Goal: Information Seeking & Learning: Learn about a topic

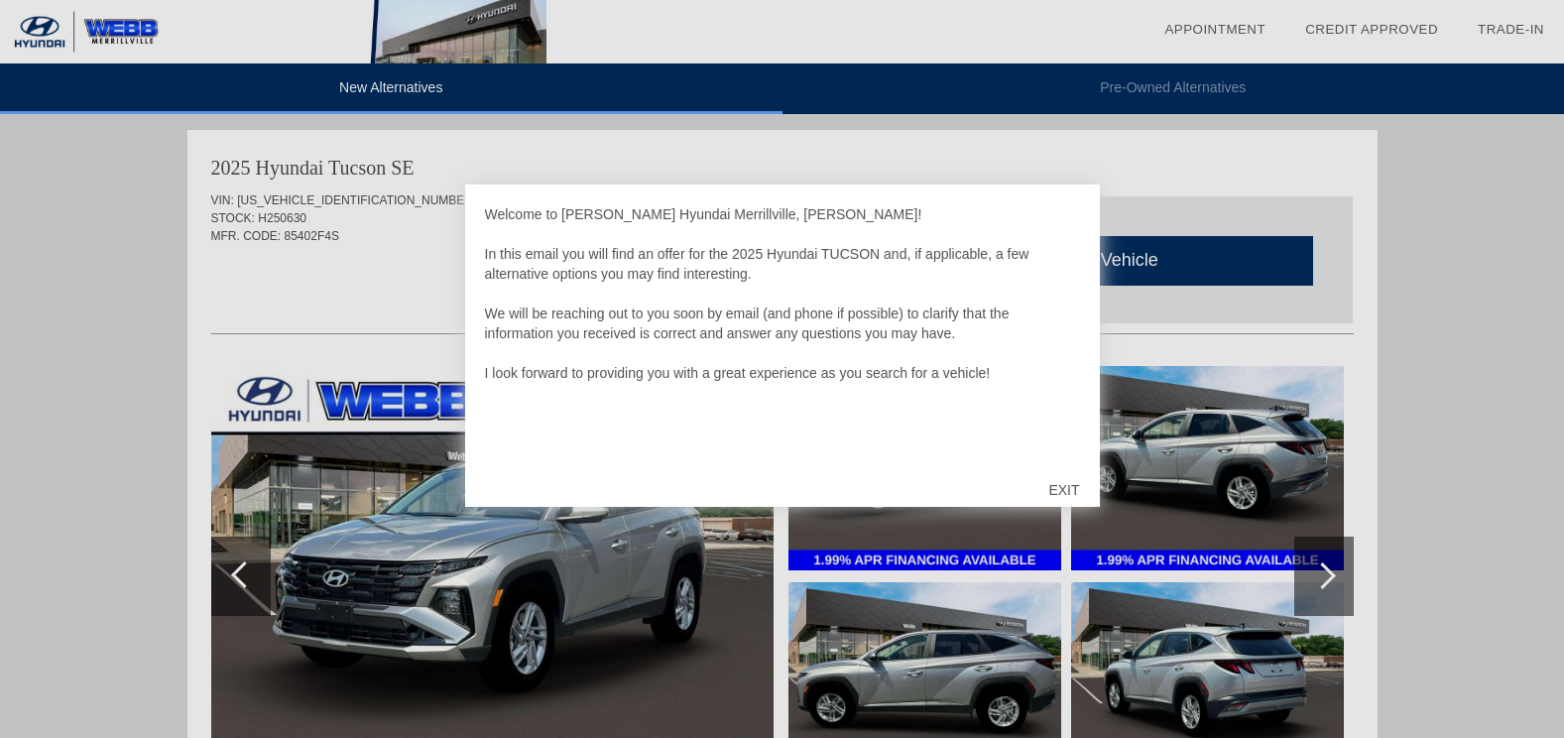
scroll to position [2033, 0]
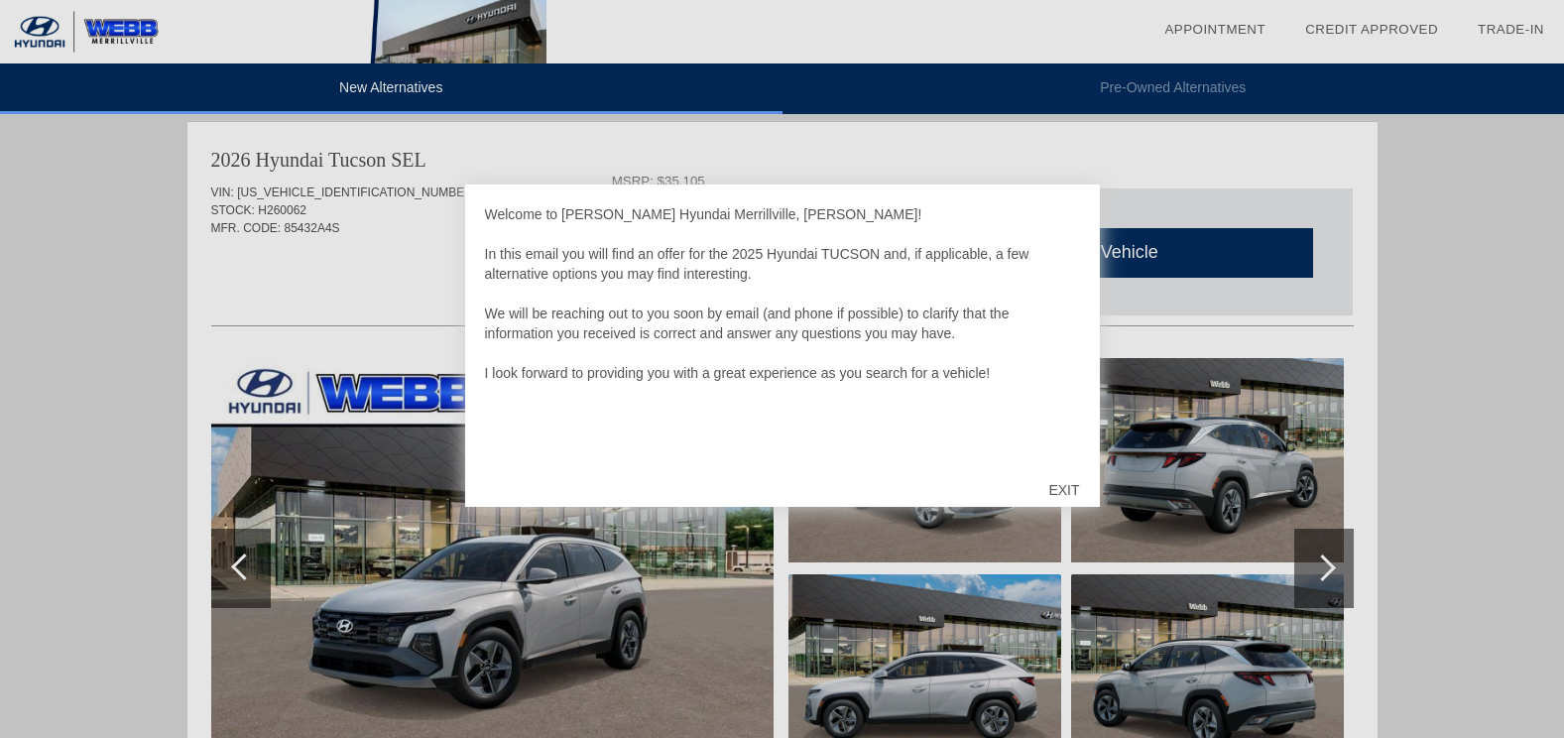
click at [1058, 486] on div "EXIT" at bounding box center [1063, 489] width 70 height 59
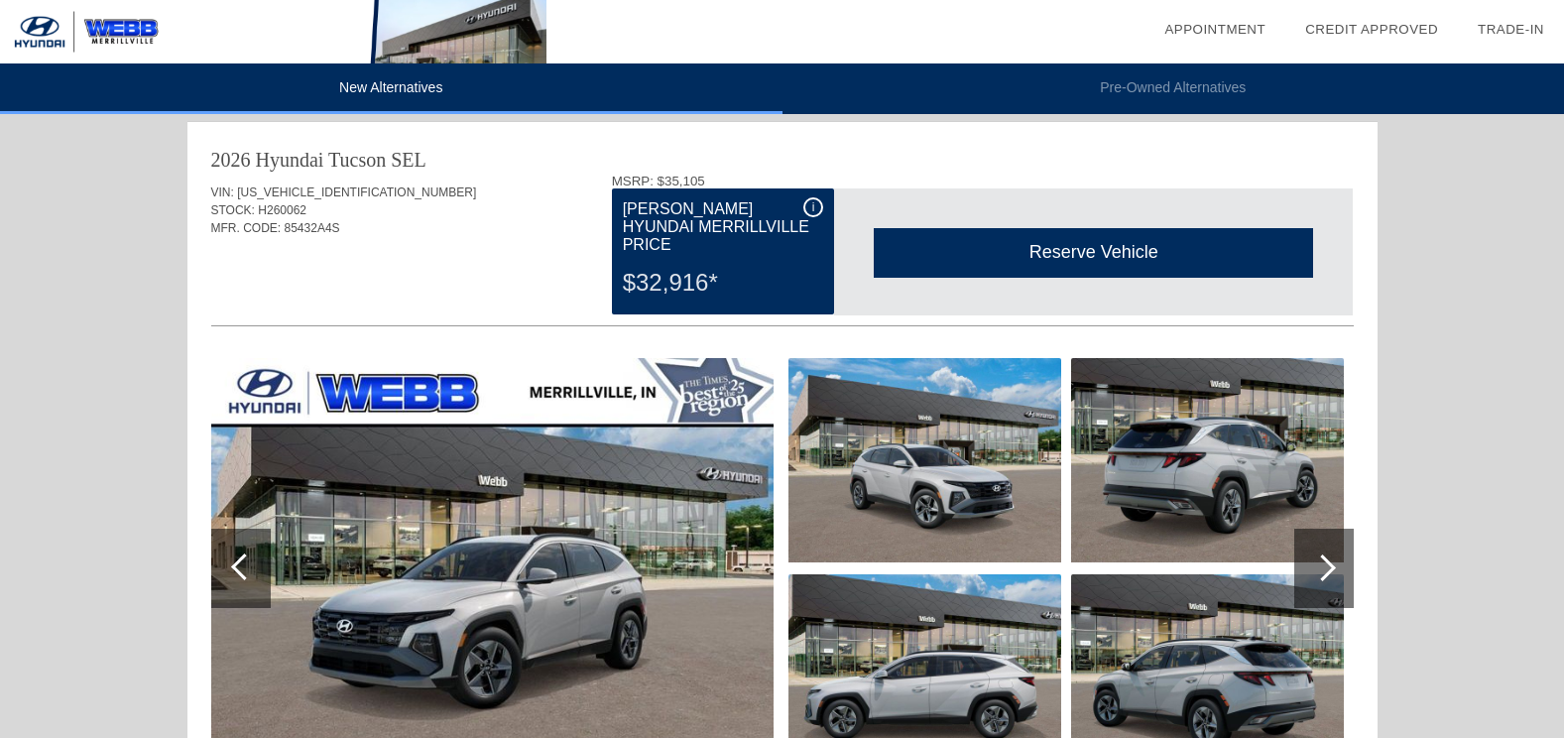
click at [545, 612] on img at bounding box center [492, 568] width 562 height 420
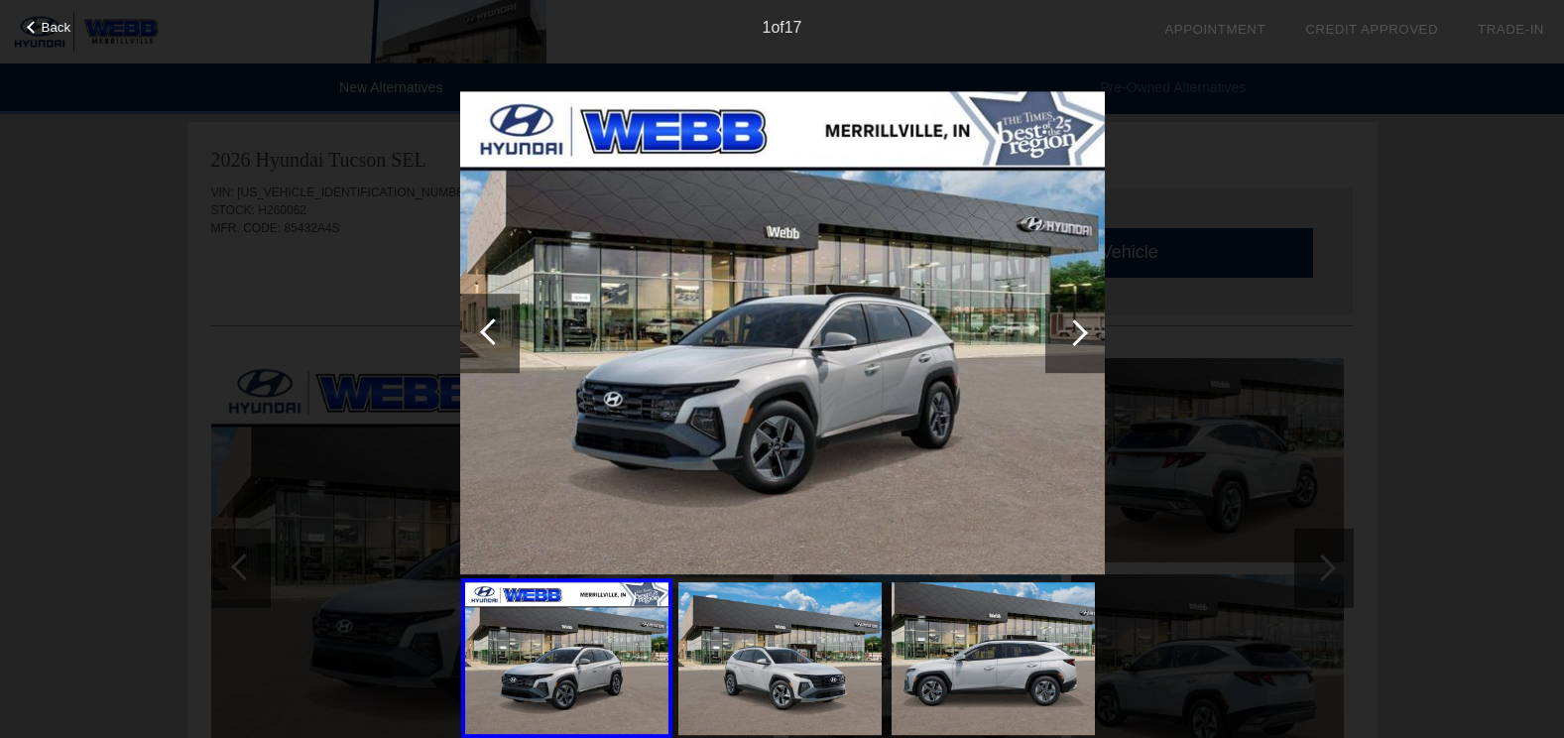
click at [1076, 328] on div at bounding box center [1074, 332] width 27 height 27
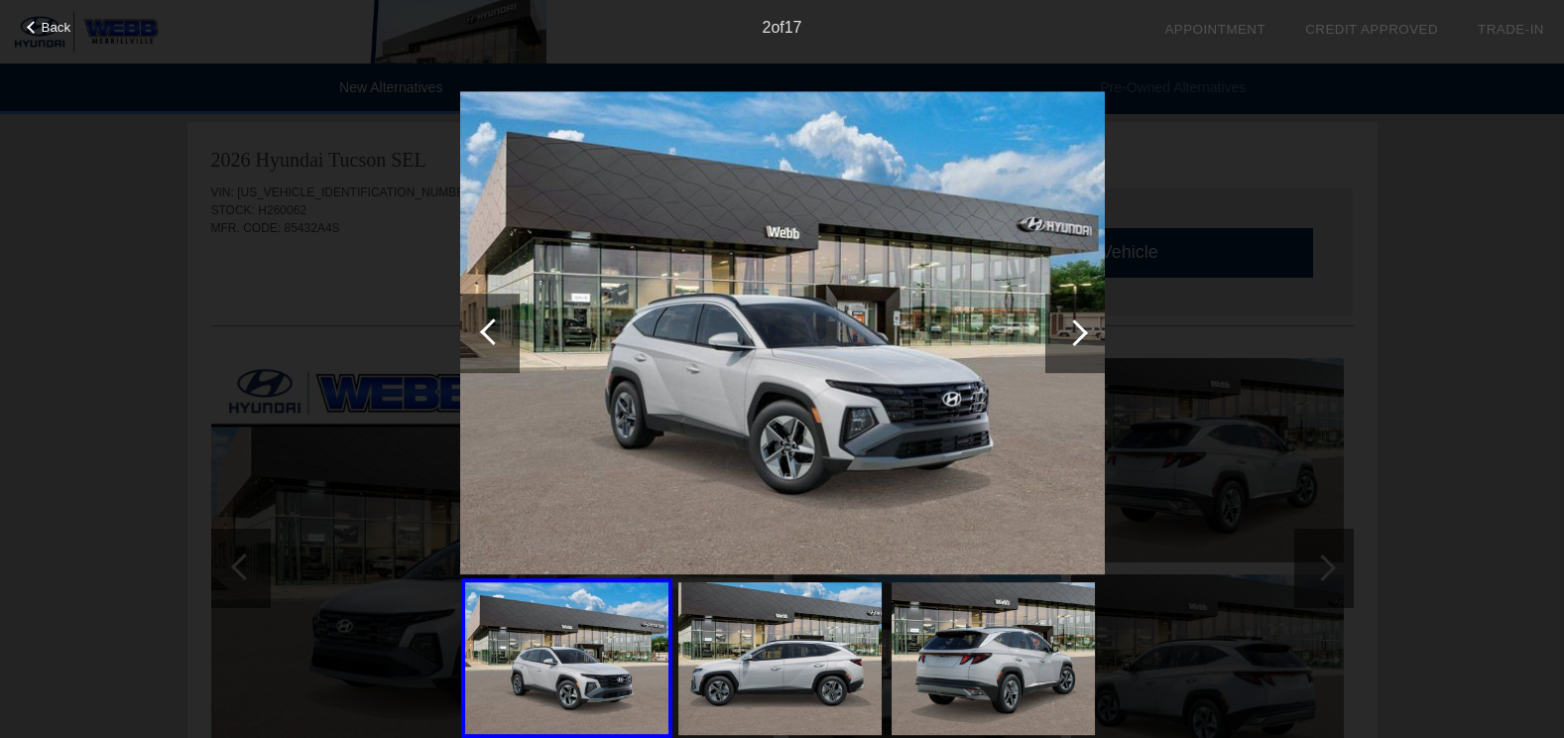
click at [1072, 326] on div at bounding box center [1074, 332] width 27 height 27
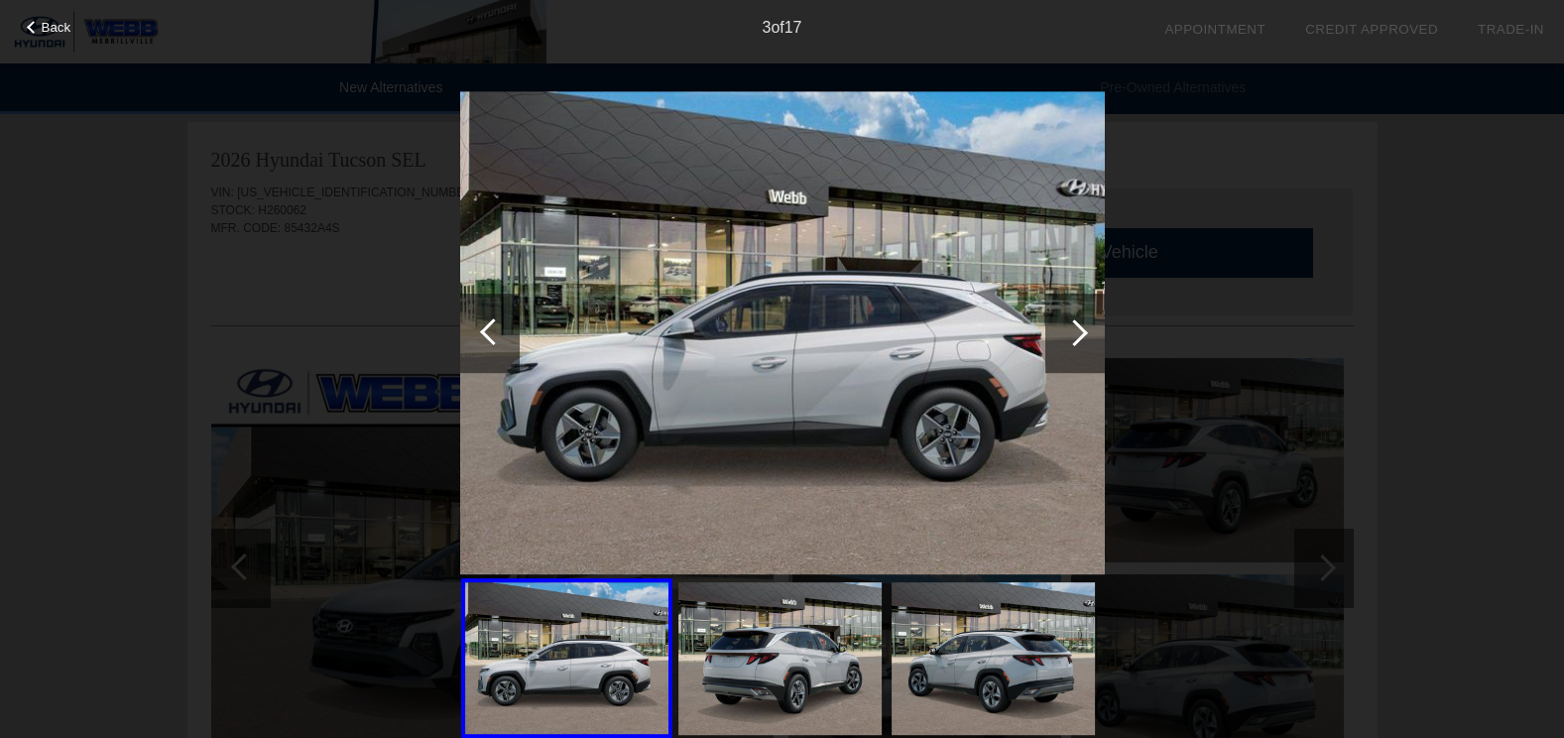
click at [1070, 325] on div at bounding box center [1074, 332] width 27 height 27
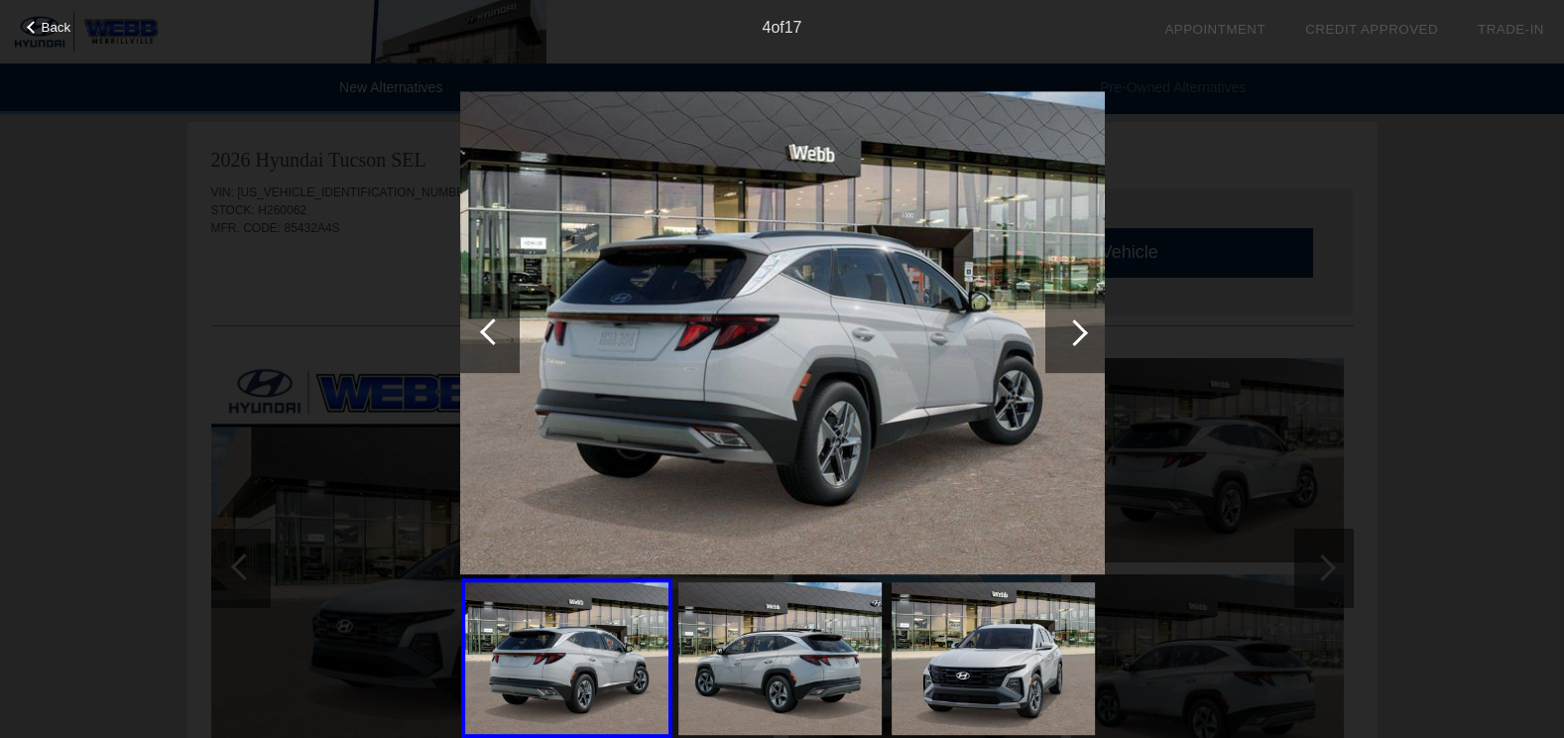
click at [1082, 331] on div at bounding box center [1074, 332] width 27 height 27
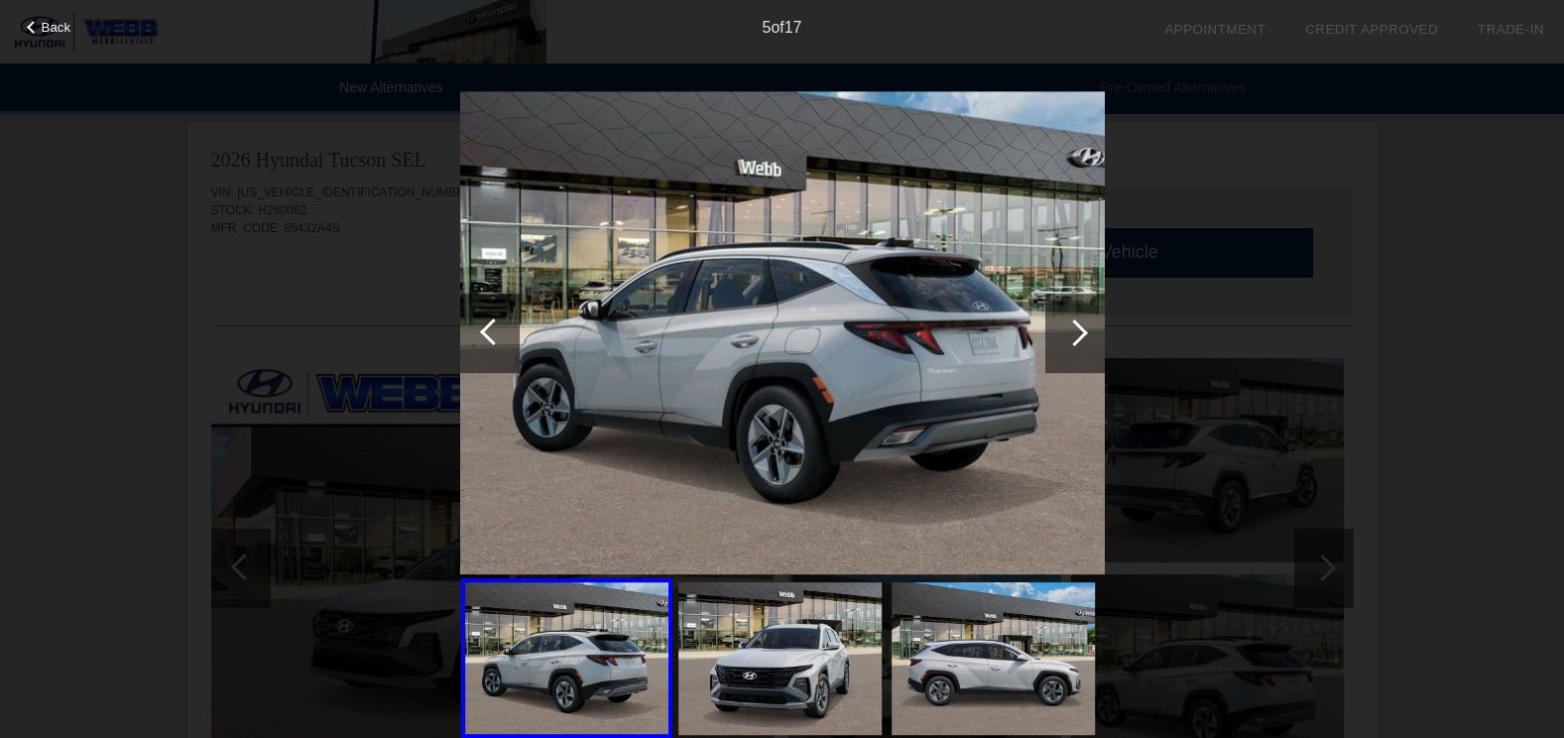
click at [1082, 331] on div at bounding box center [1074, 332] width 27 height 27
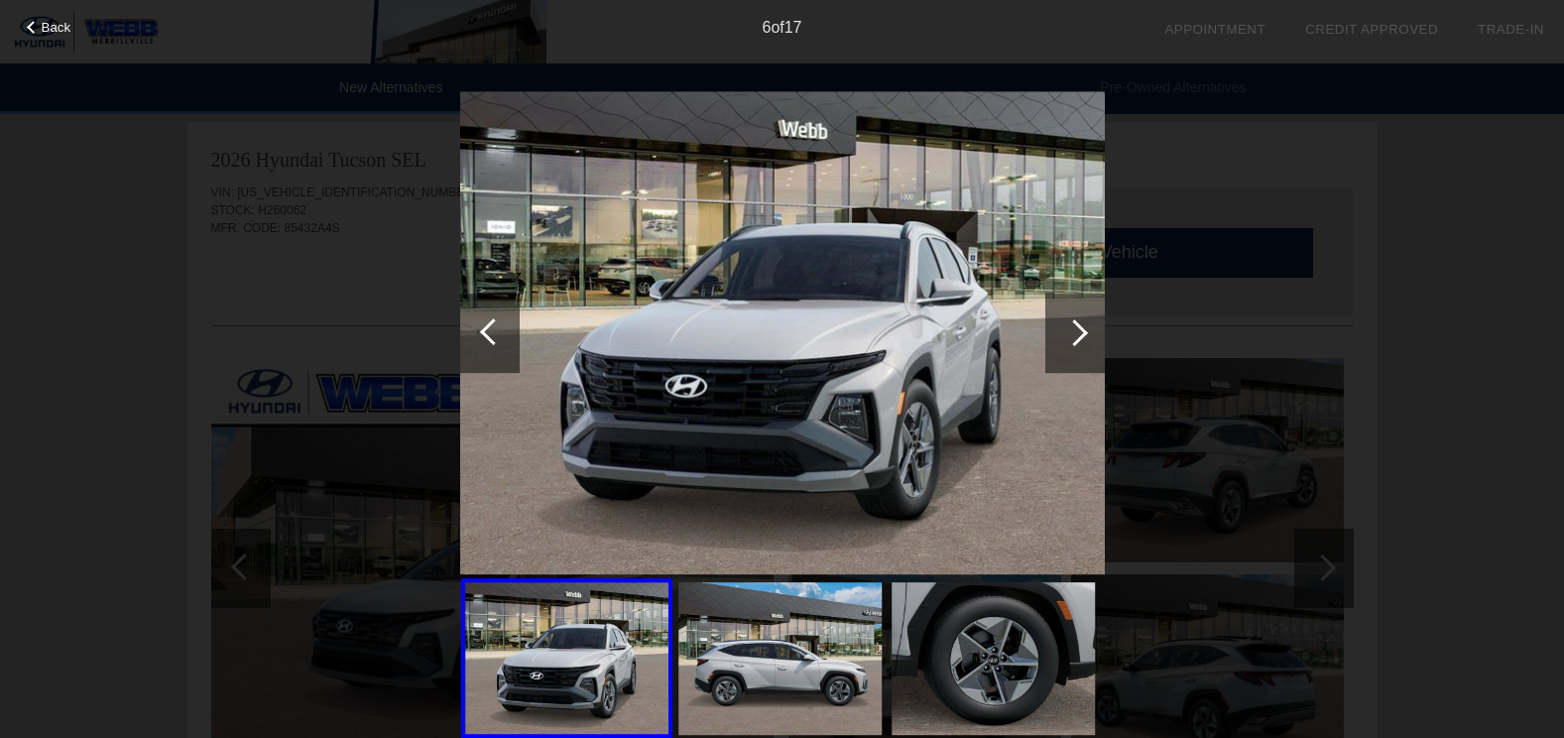
click at [1082, 331] on div at bounding box center [1074, 332] width 27 height 27
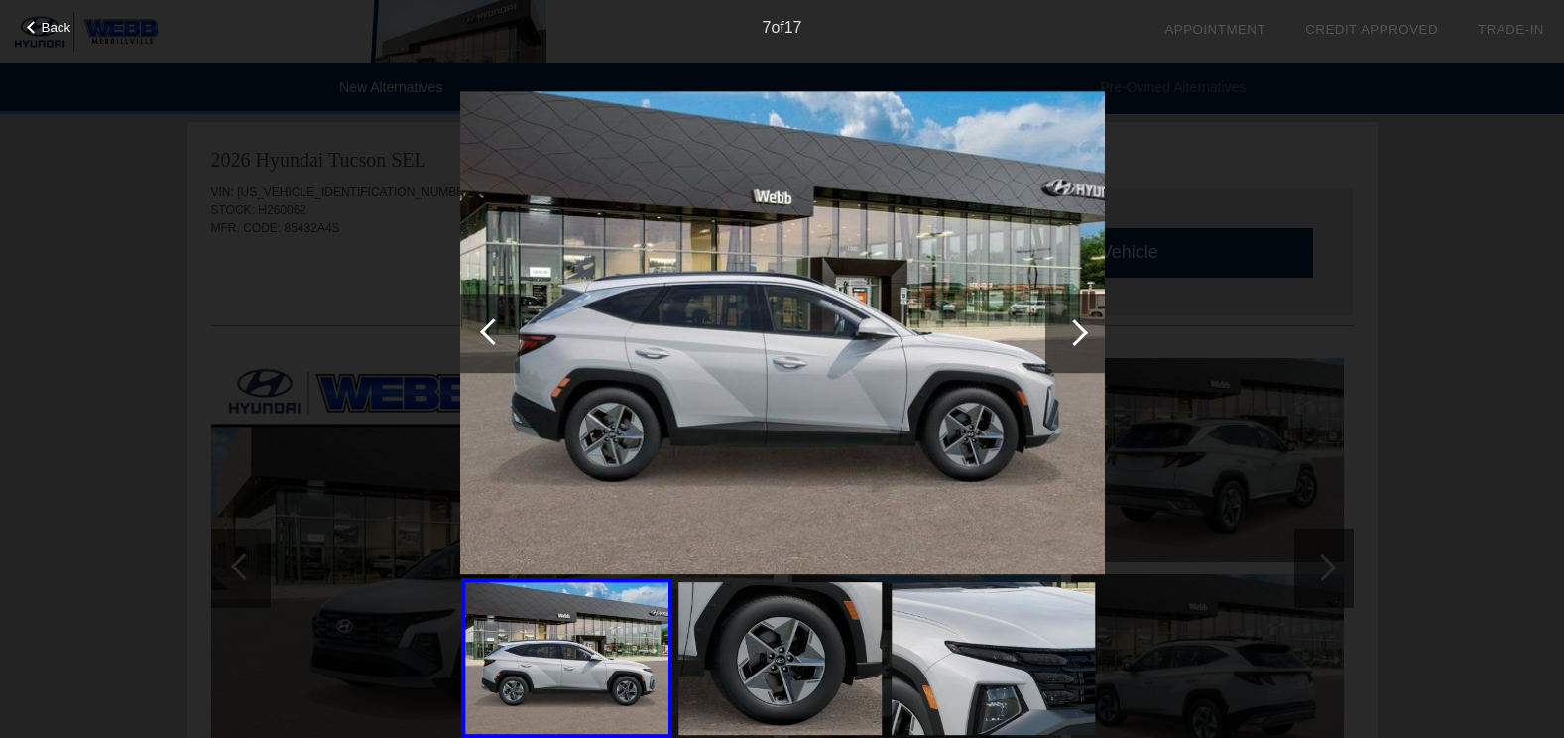
click at [1082, 331] on div at bounding box center [1074, 332] width 27 height 27
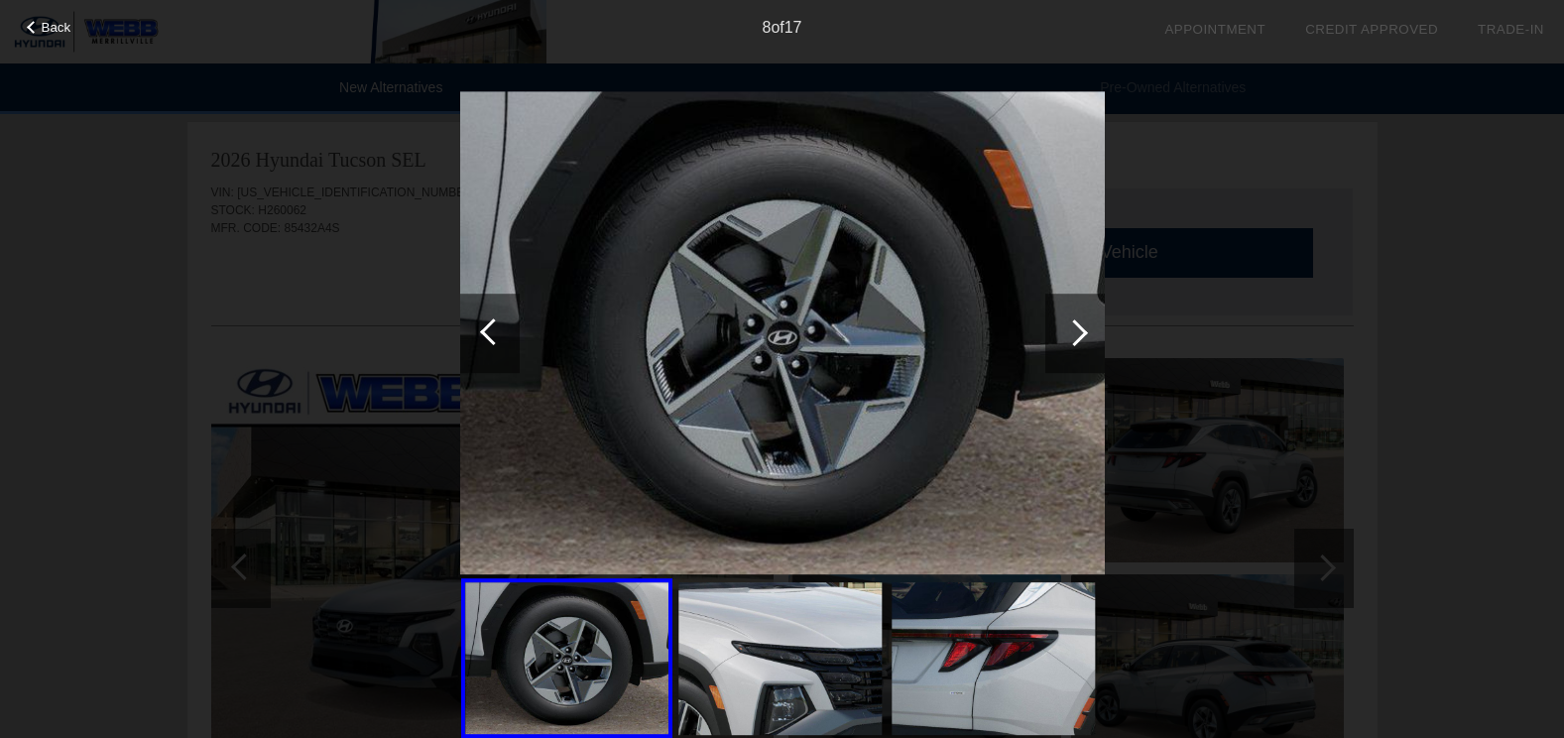
click at [1082, 331] on div at bounding box center [1074, 332] width 27 height 27
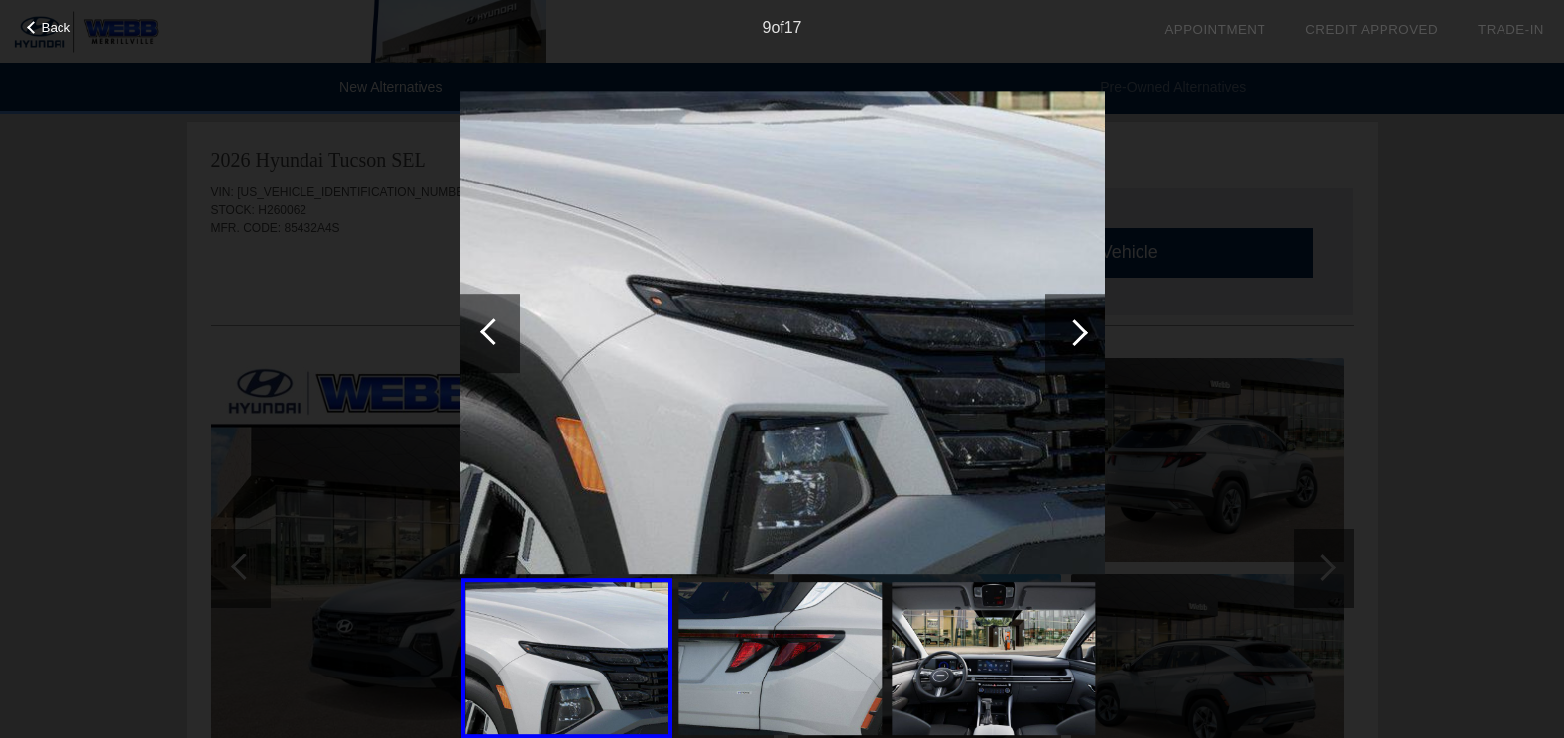
click at [1082, 331] on div at bounding box center [1074, 332] width 27 height 27
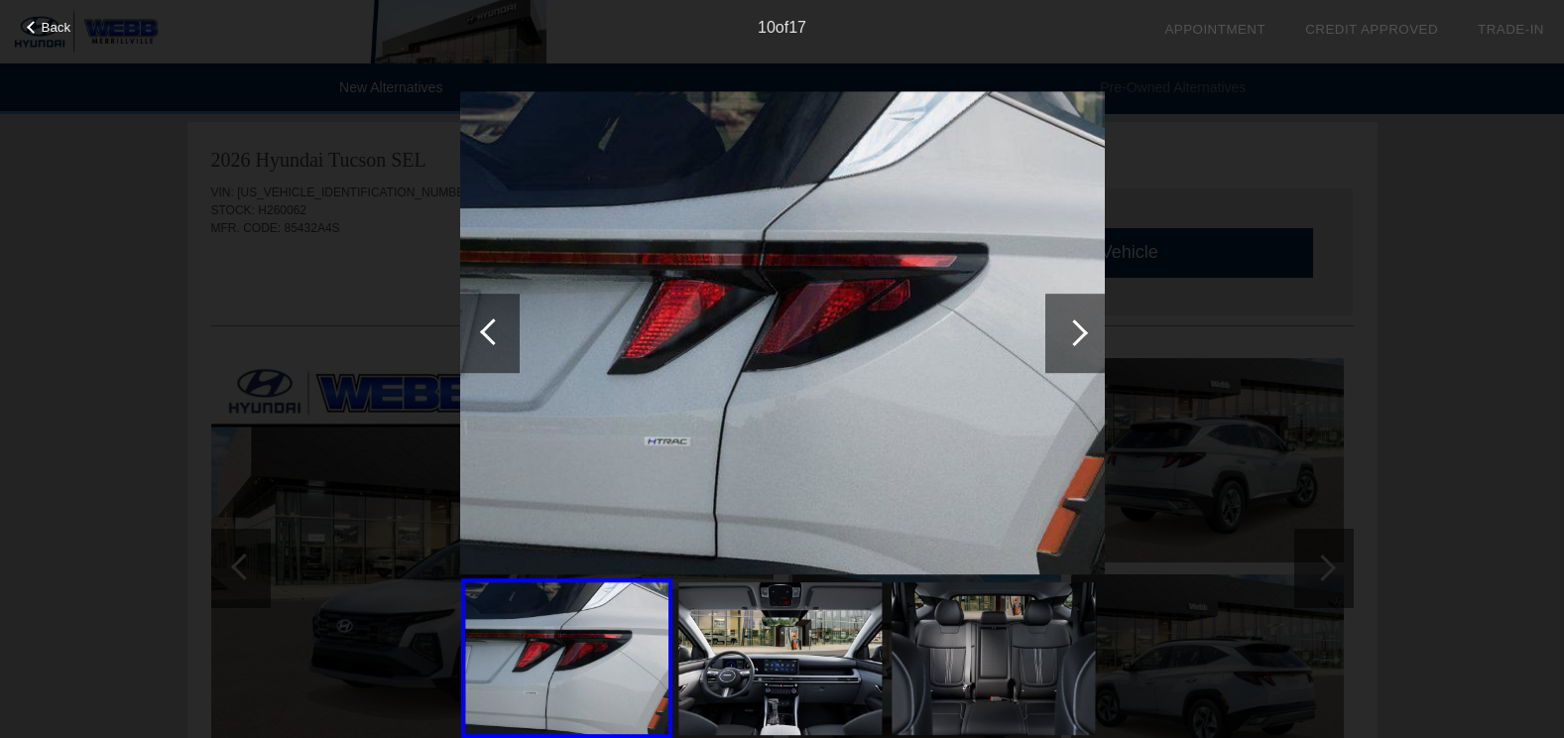
click at [1082, 331] on div at bounding box center [1074, 332] width 27 height 27
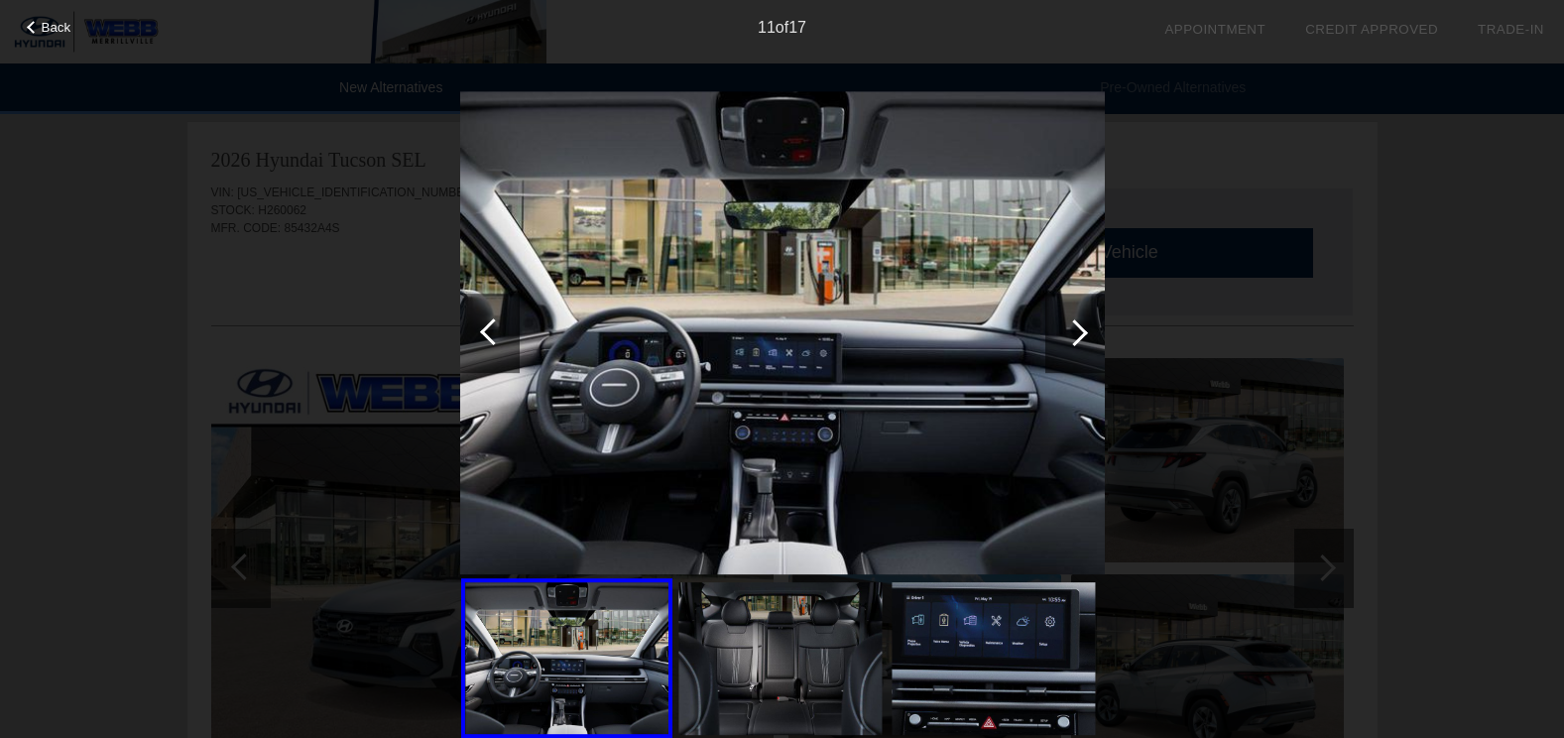
click at [1082, 331] on div at bounding box center [1074, 332] width 27 height 27
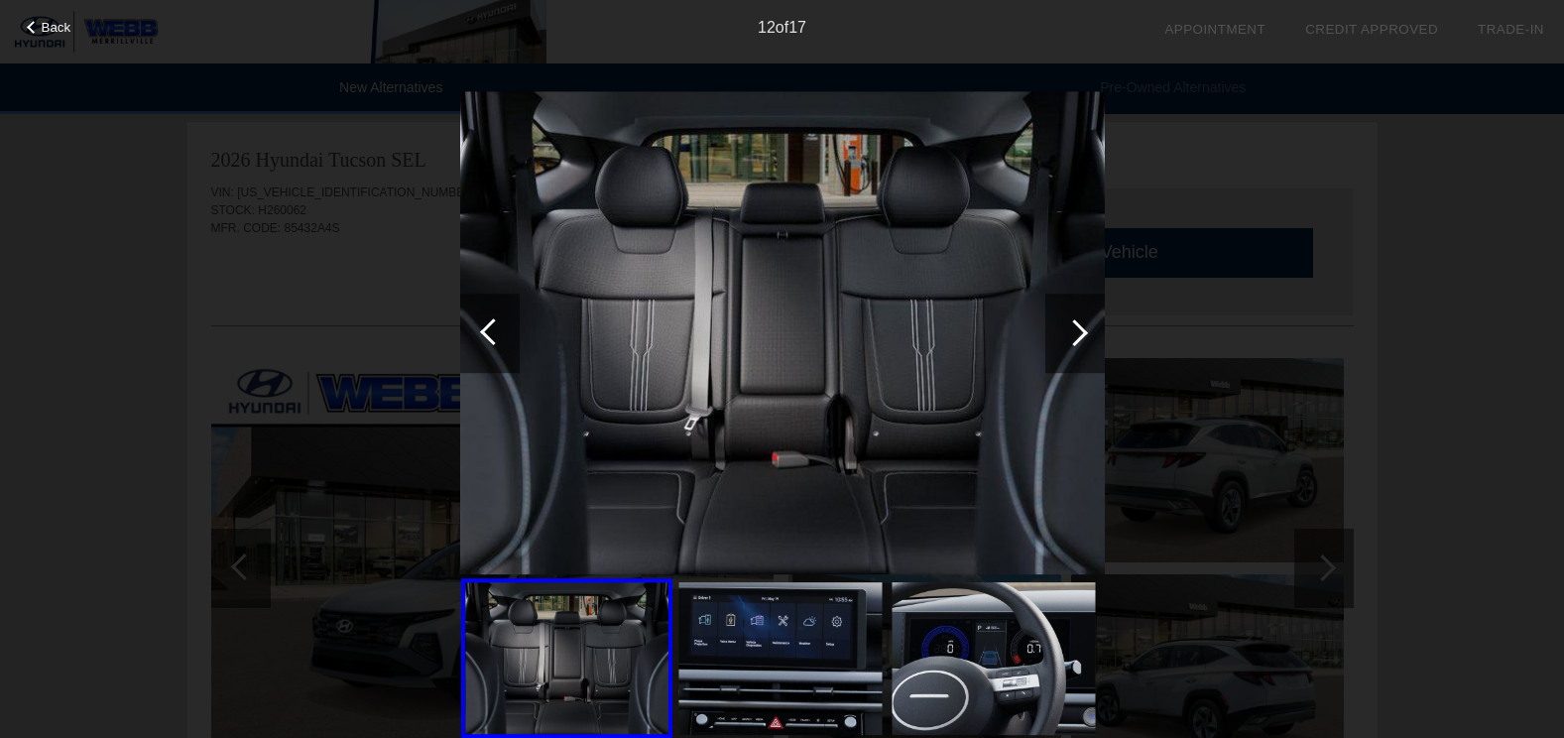
click at [1082, 331] on div at bounding box center [1074, 332] width 27 height 27
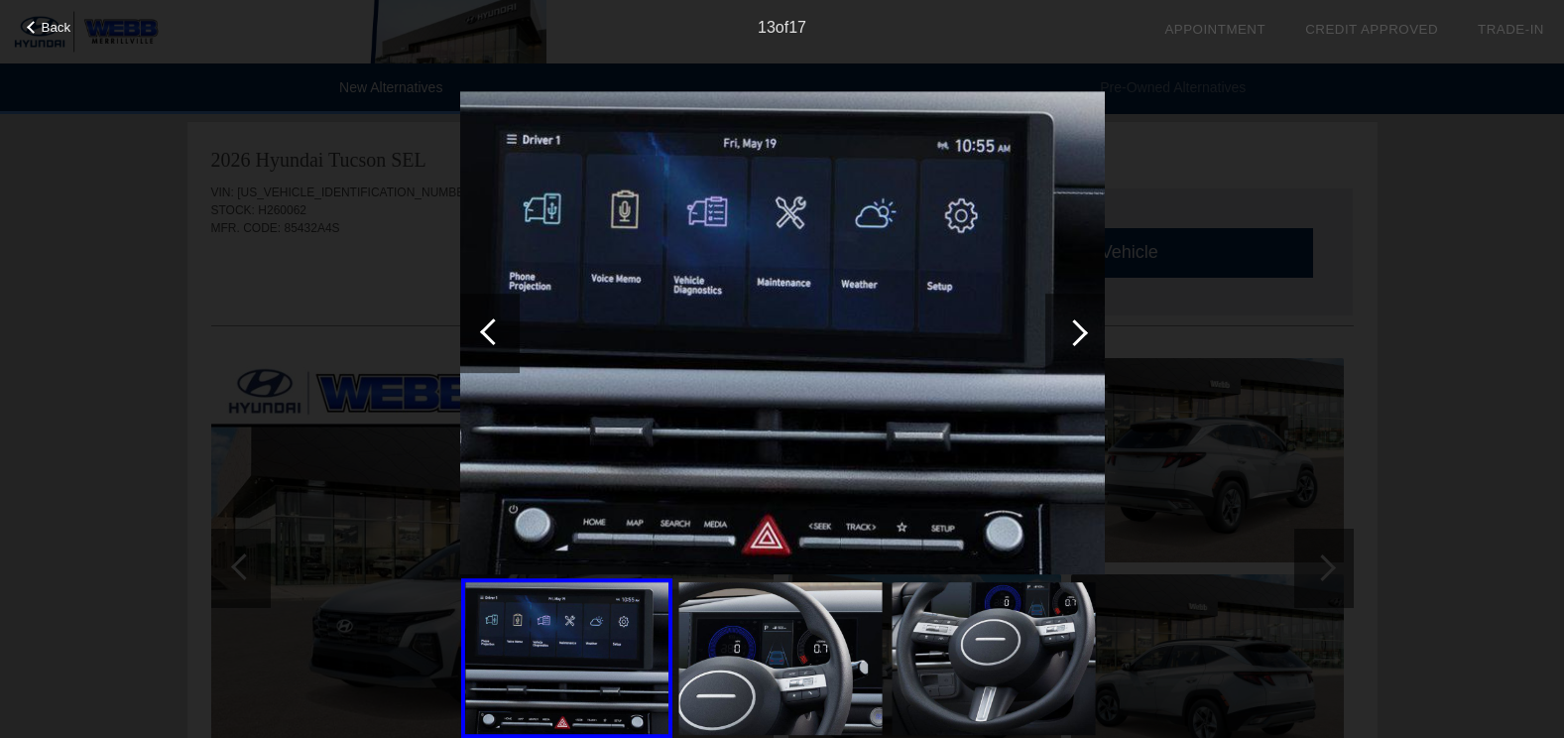
click at [1082, 331] on div at bounding box center [1074, 332] width 27 height 27
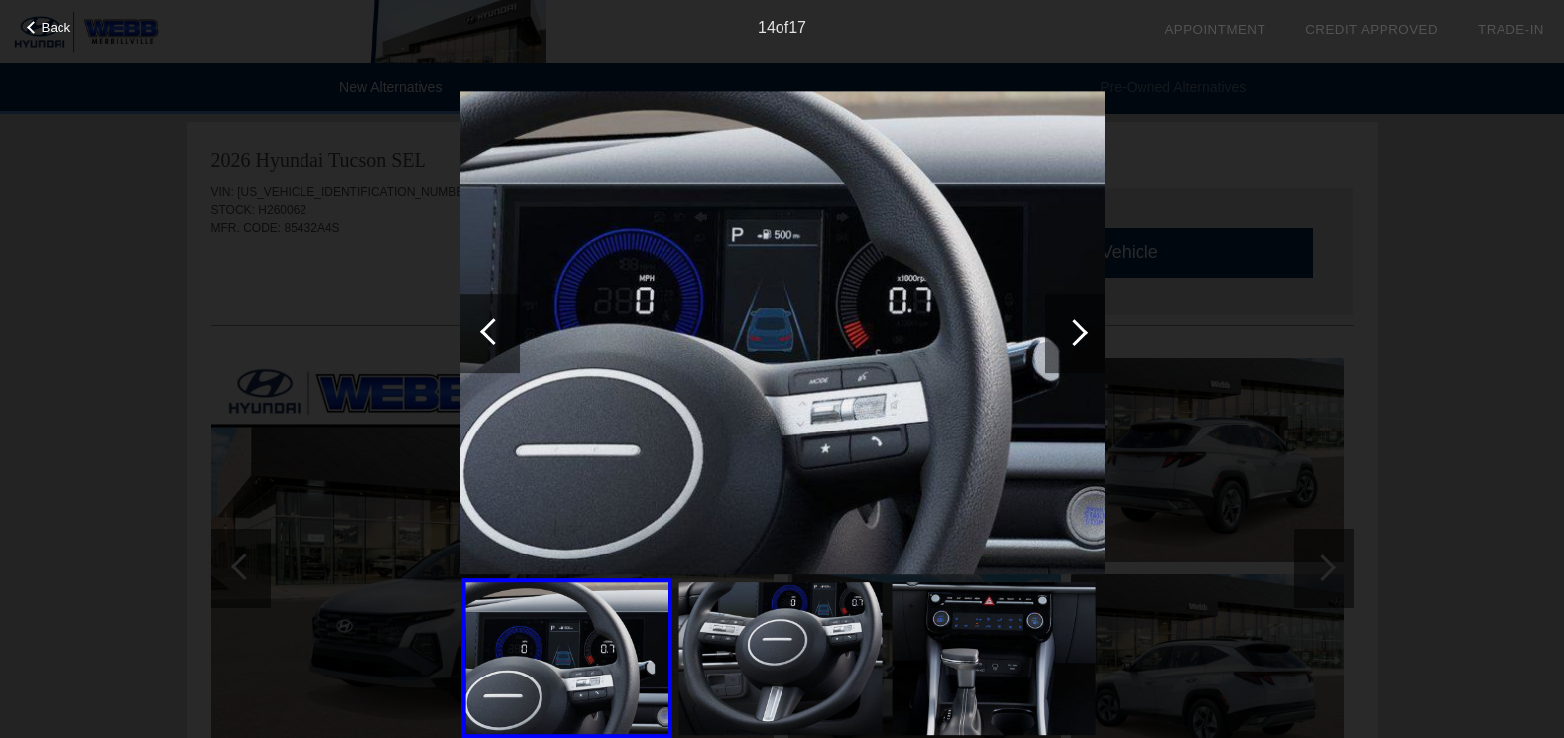
click at [1082, 331] on div at bounding box center [1074, 332] width 27 height 27
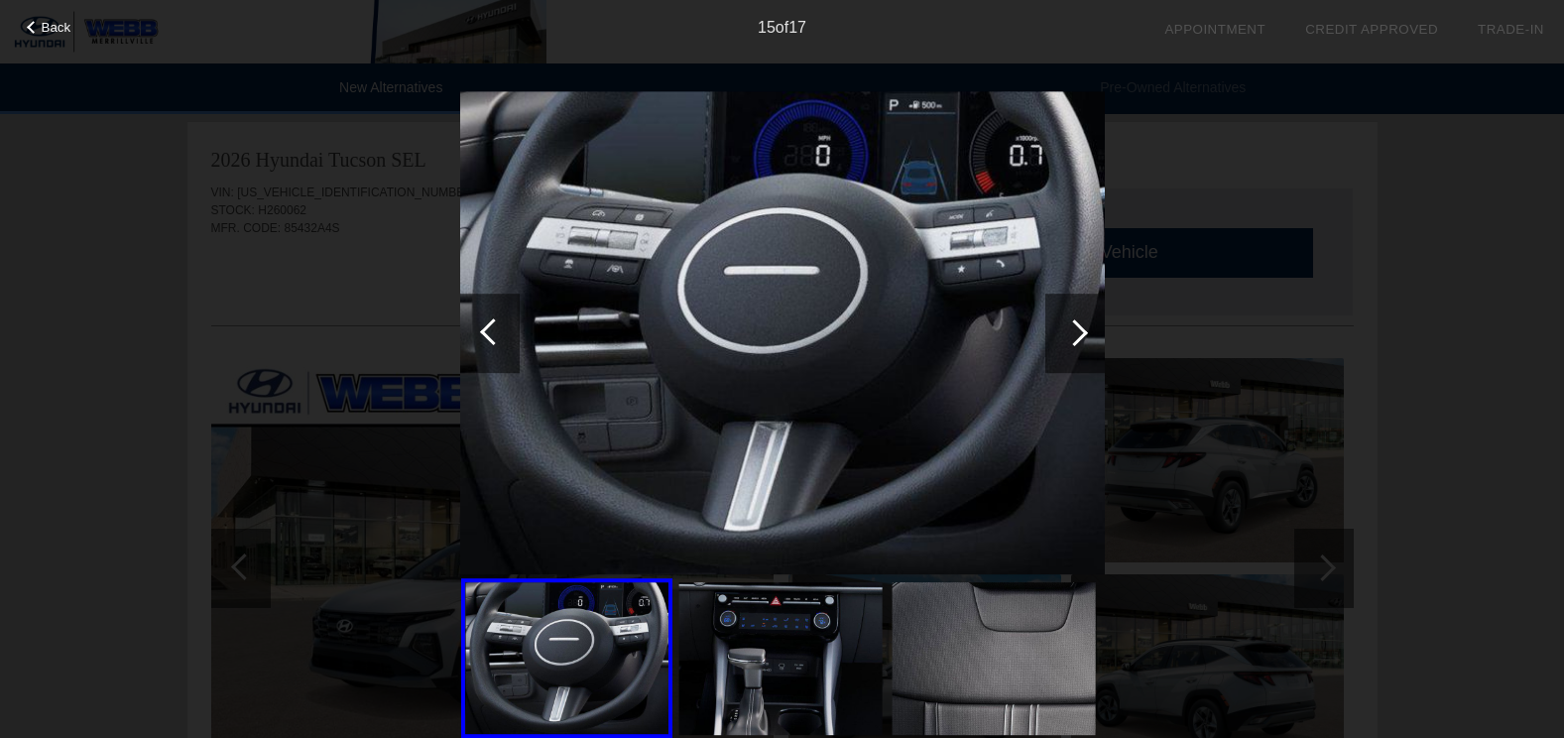
click at [1082, 331] on div at bounding box center [1074, 332] width 27 height 27
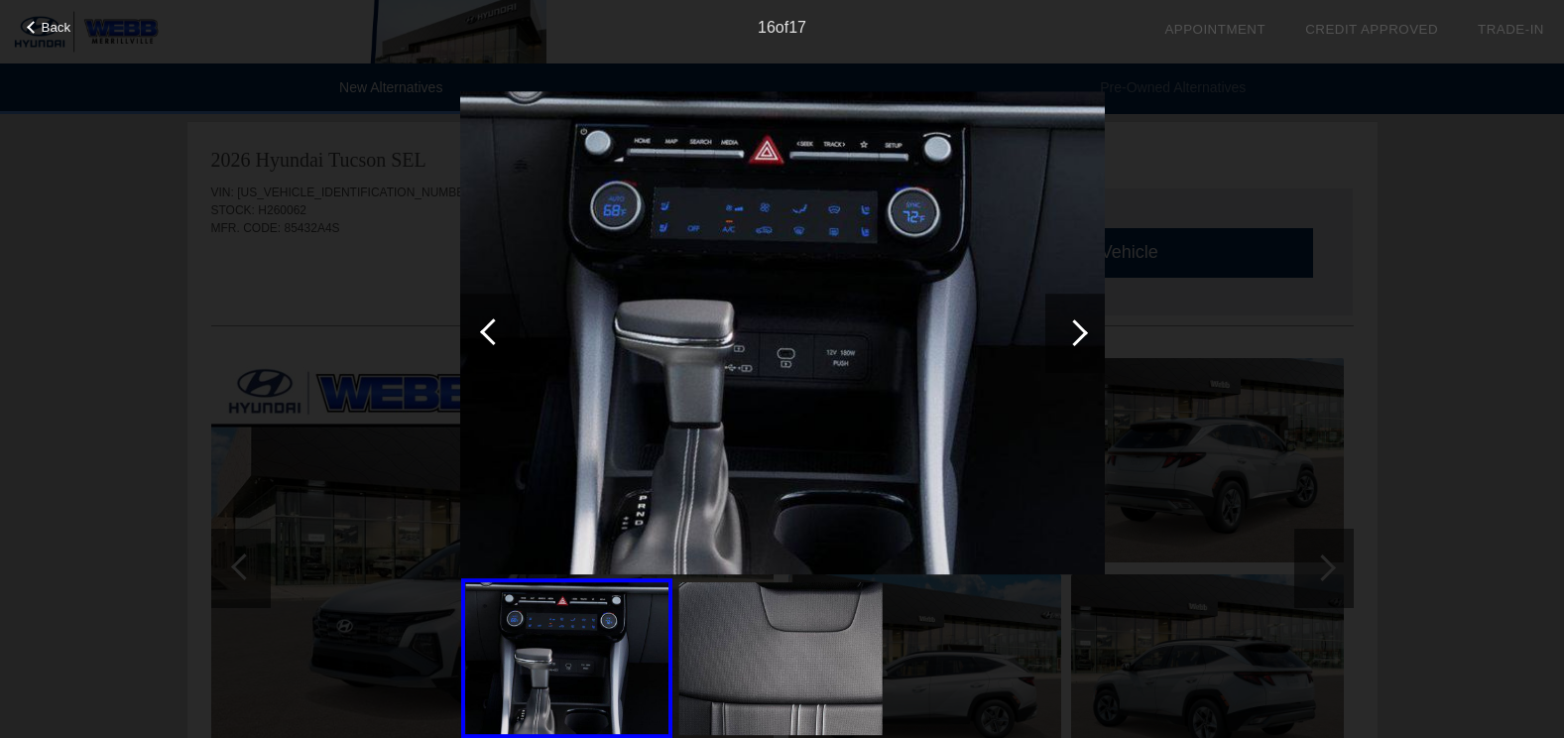
click at [1082, 331] on div at bounding box center [1074, 332] width 27 height 27
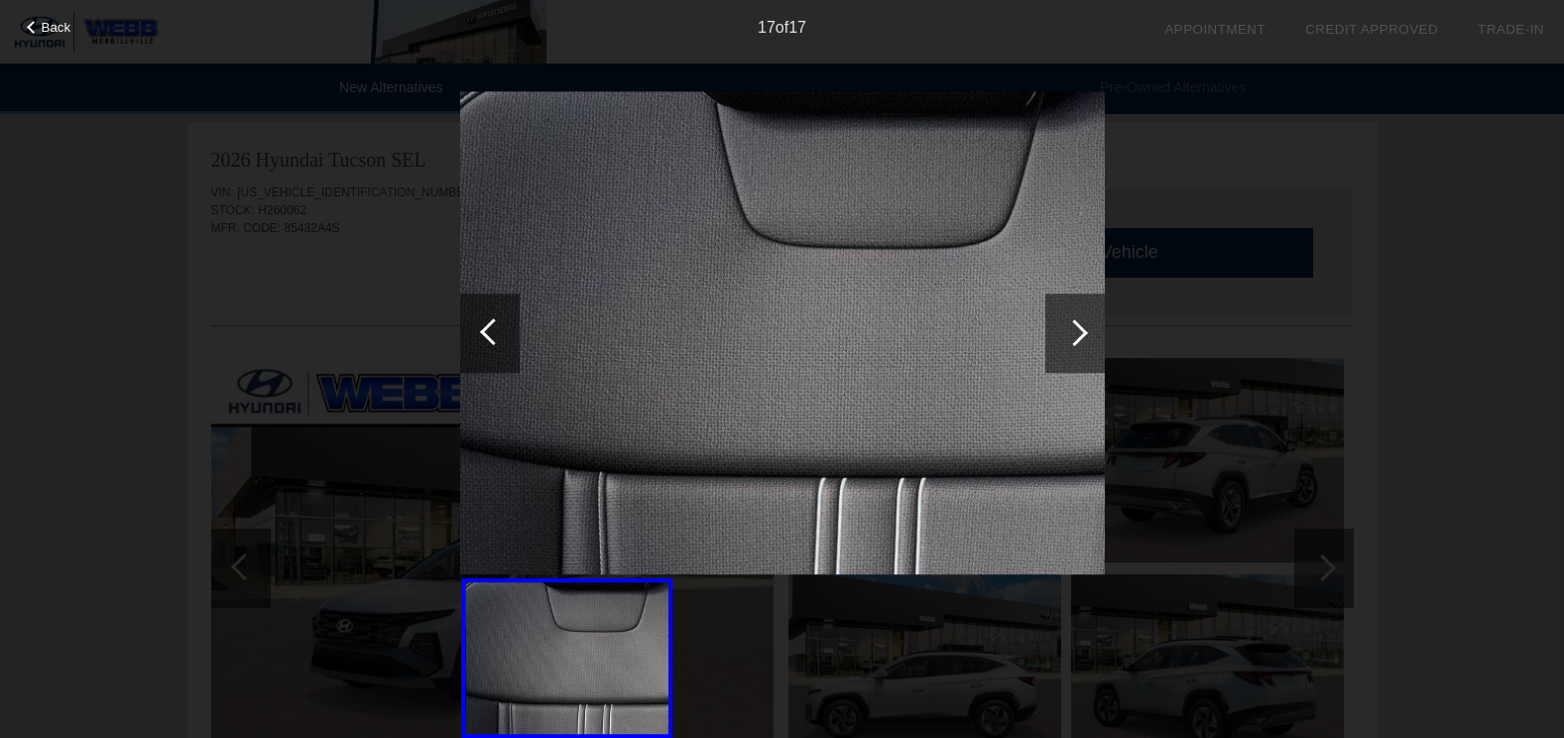
click at [1082, 331] on div at bounding box center [1074, 332] width 27 height 27
click at [1079, 321] on div at bounding box center [1074, 333] width 59 height 79
click at [1075, 333] on div at bounding box center [1074, 332] width 27 height 27
click at [1075, 330] on div at bounding box center [1074, 332] width 27 height 27
click at [485, 330] on div at bounding box center [493, 331] width 27 height 27
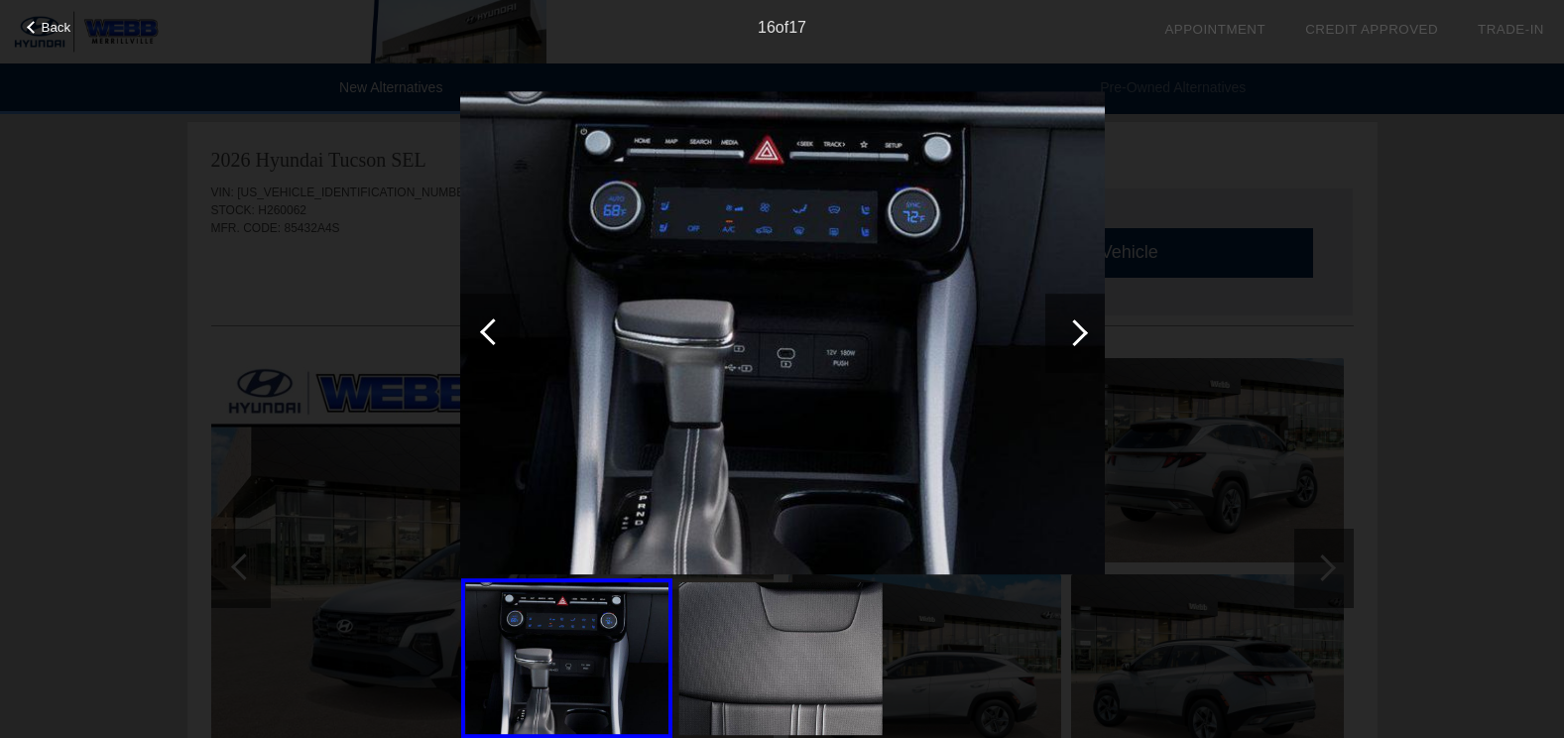
click at [1073, 330] on div at bounding box center [1074, 332] width 27 height 27
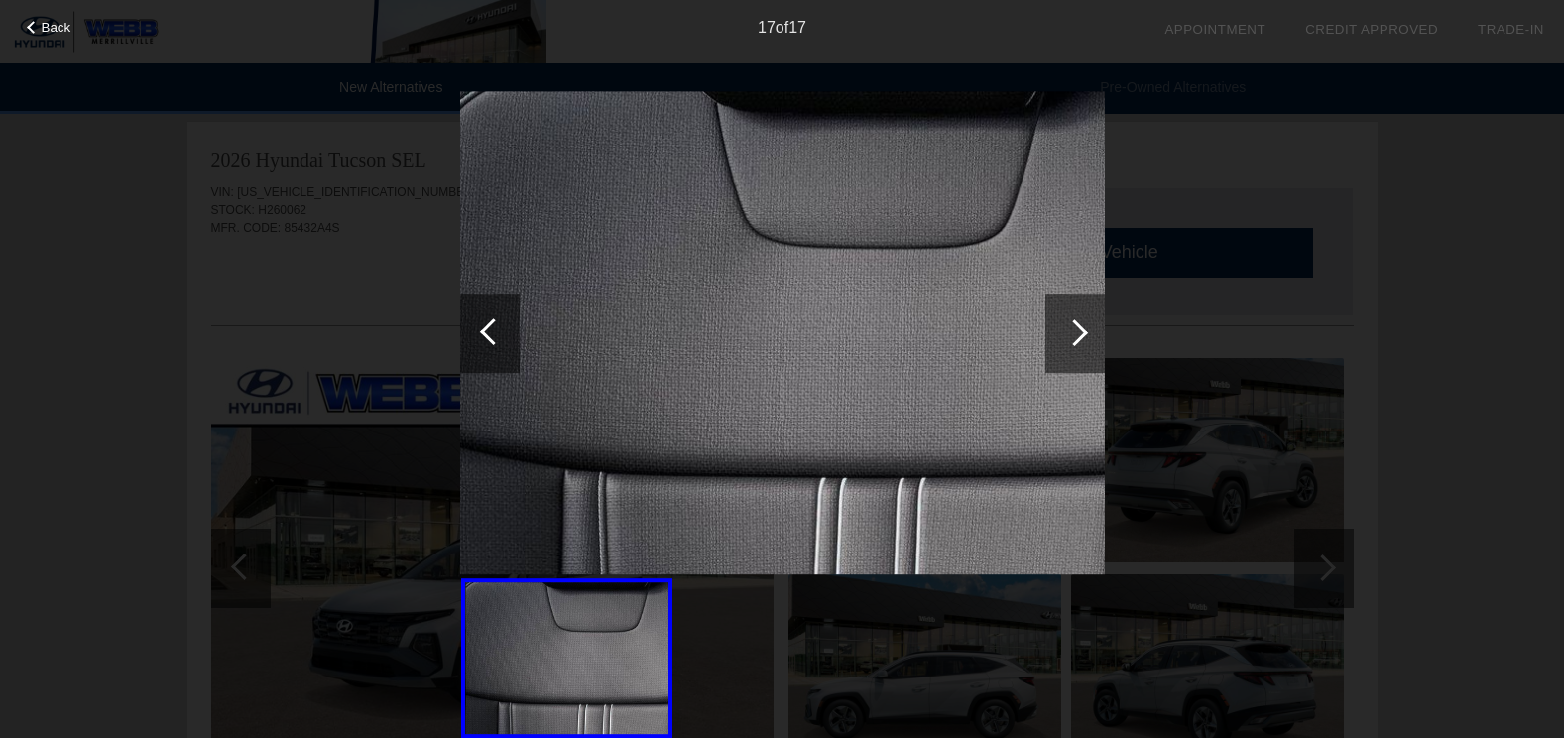
click at [1073, 330] on div at bounding box center [1074, 332] width 27 height 27
click at [45, 27] on span "Back" at bounding box center [57, 27] width 30 height 15
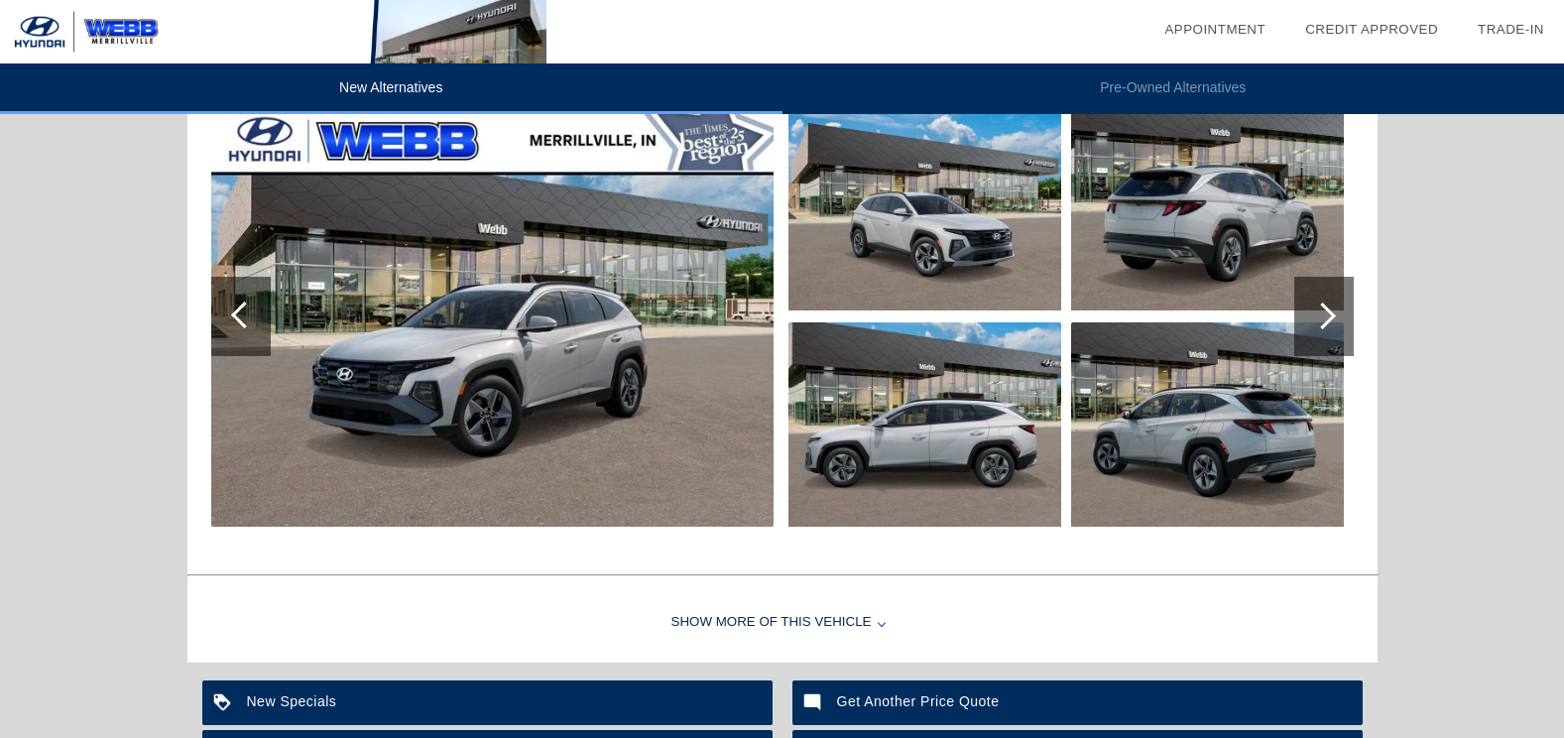
scroll to position [2262, 0]
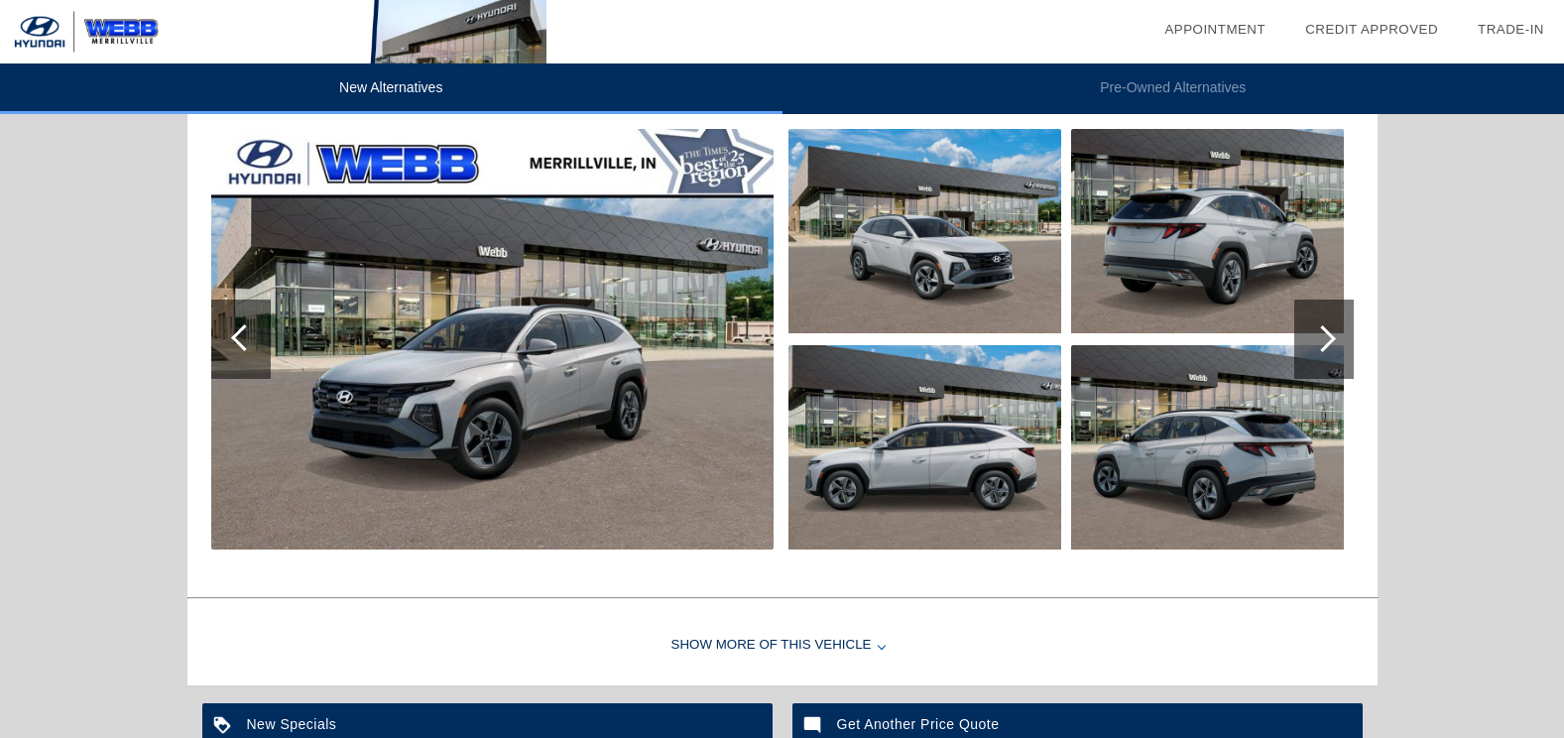
click at [770, 646] on div "Show More of this Vehicle" at bounding box center [782, 645] width 1190 height 79
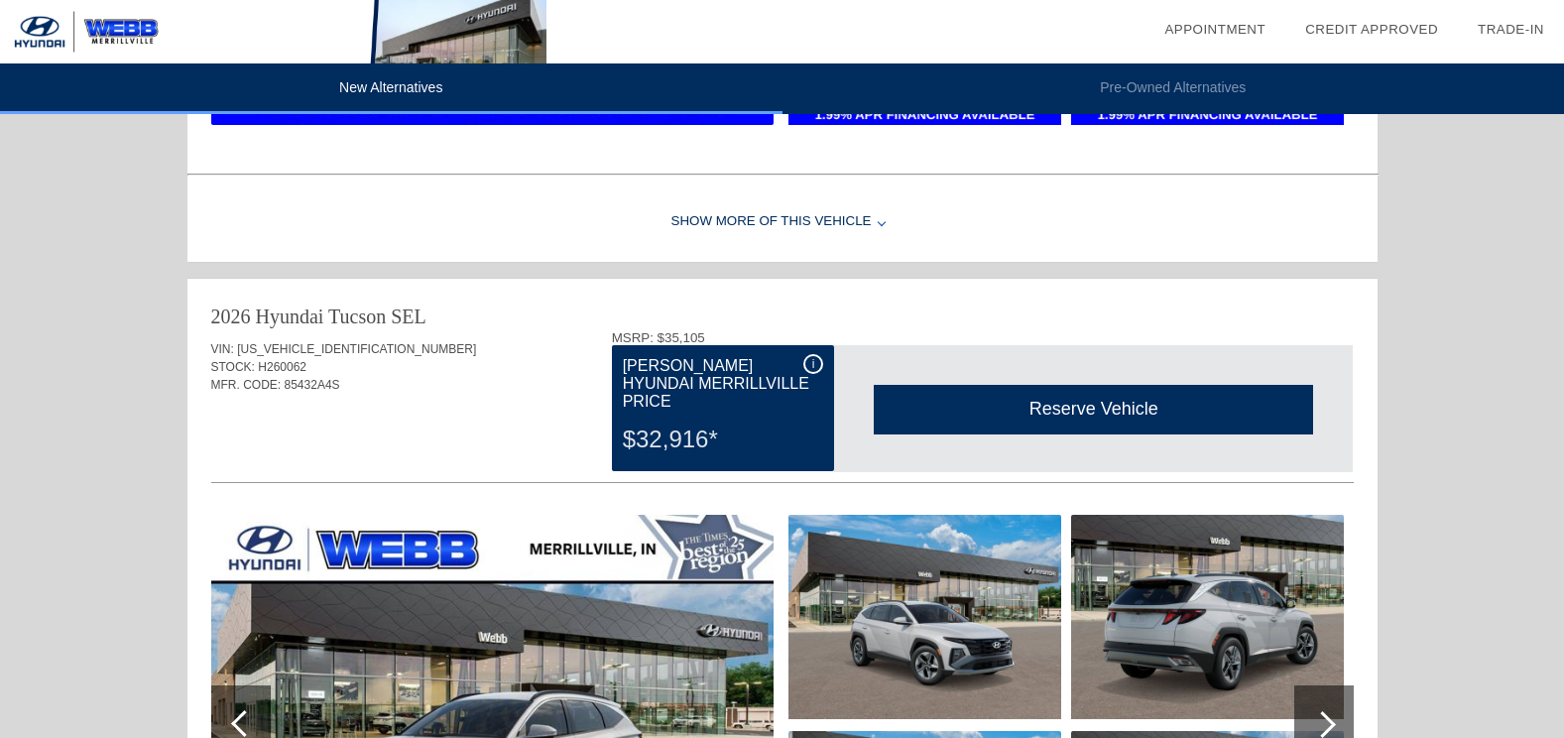
scroll to position [1766, 0]
